Goal: Download file/media

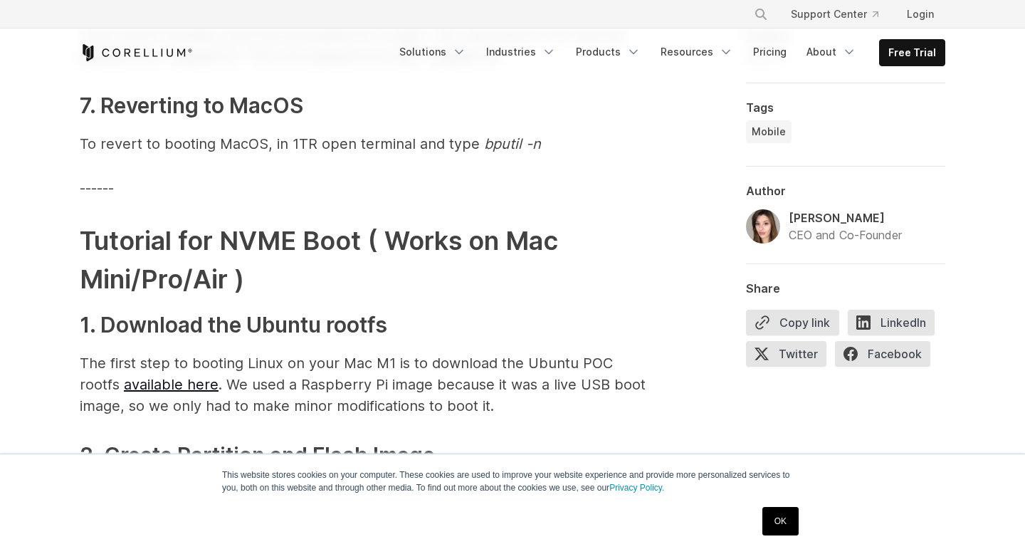
scroll to position [4636, 0]
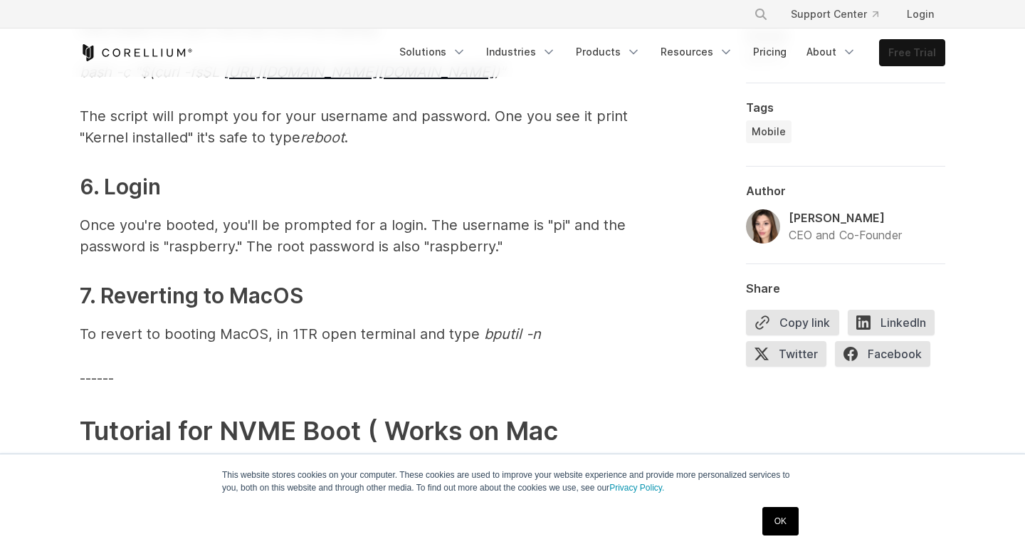
click at [923, 58] on link "Free Trial" at bounding box center [912, 53] width 65 height 26
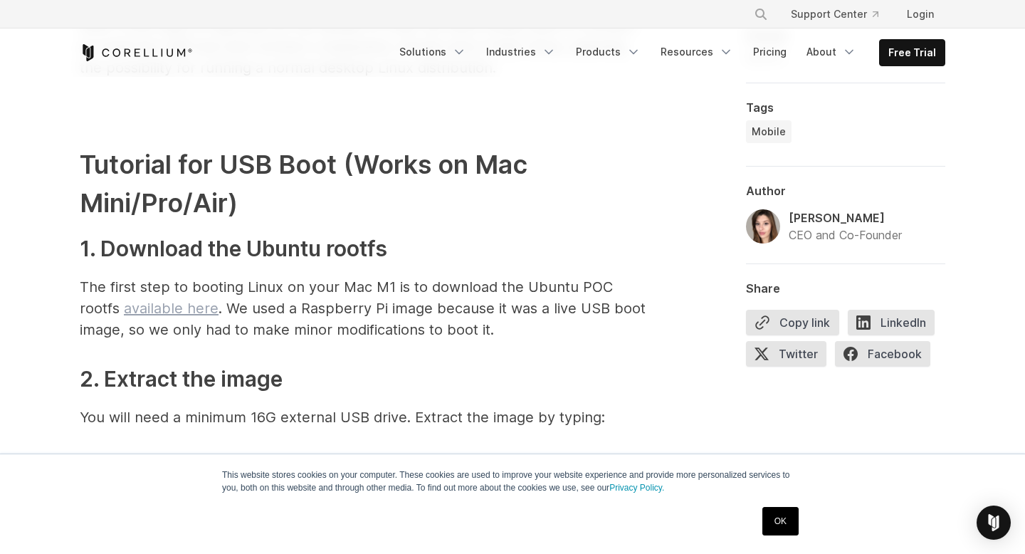
scroll to position [3620, 0]
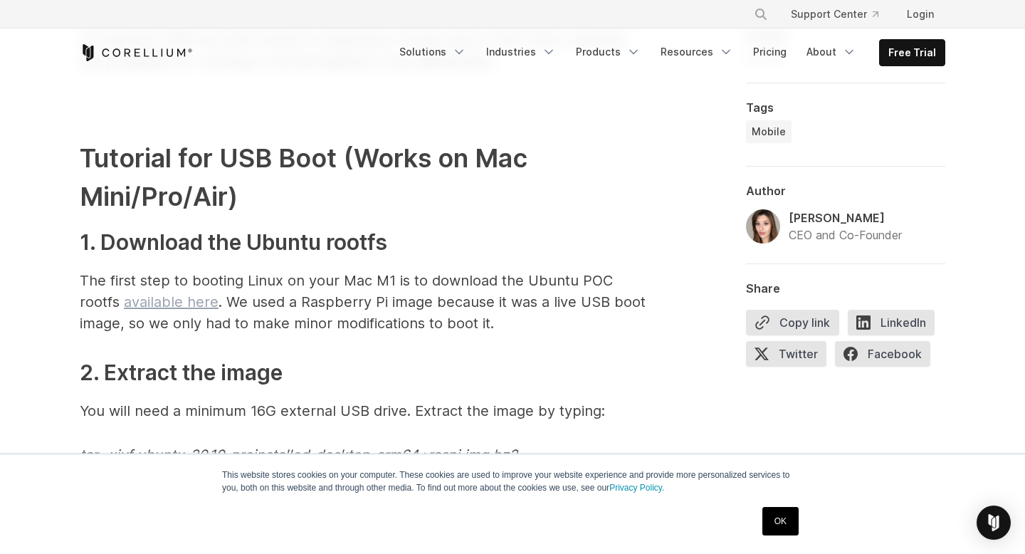
click at [187, 300] on link "available here" at bounding box center [171, 301] width 95 height 17
click at [653, 130] on div "1. Apple special sauce: The M1 Processor When Apple released their desktop prod…" at bounding box center [513, 153] width 866 height 5814
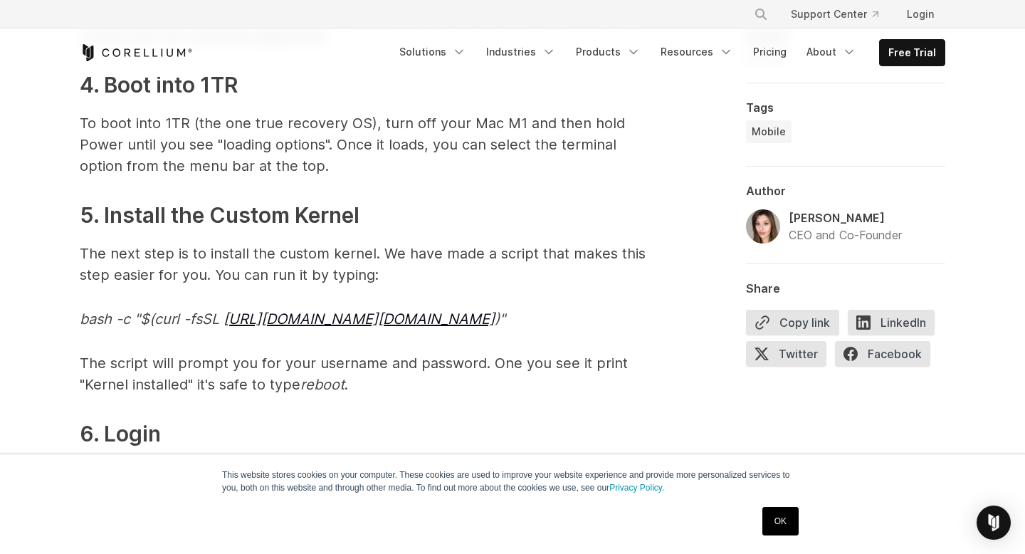
scroll to position [4390, 0]
click at [395, 320] on link "https://downloads.corellium.info/linuxusbboot.sh" at bounding box center [359, 318] width 271 height 17
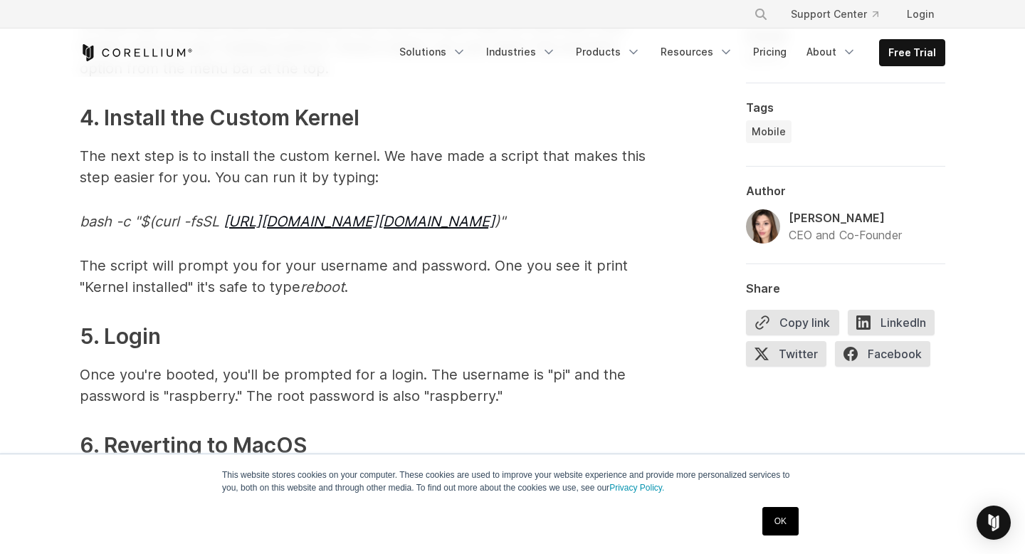
scroll to position [5820, 0]
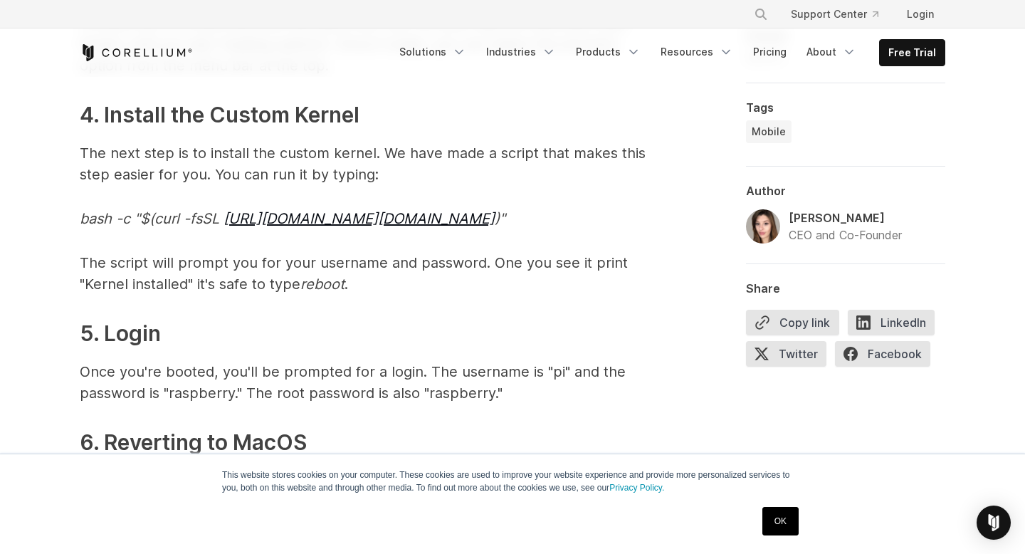
click at [673, 67] on div "Free Trial Solutions" at bounding box center [513, 52] width 866 height 48
